Goal: Task Accomplishment & Management: Manage account settings

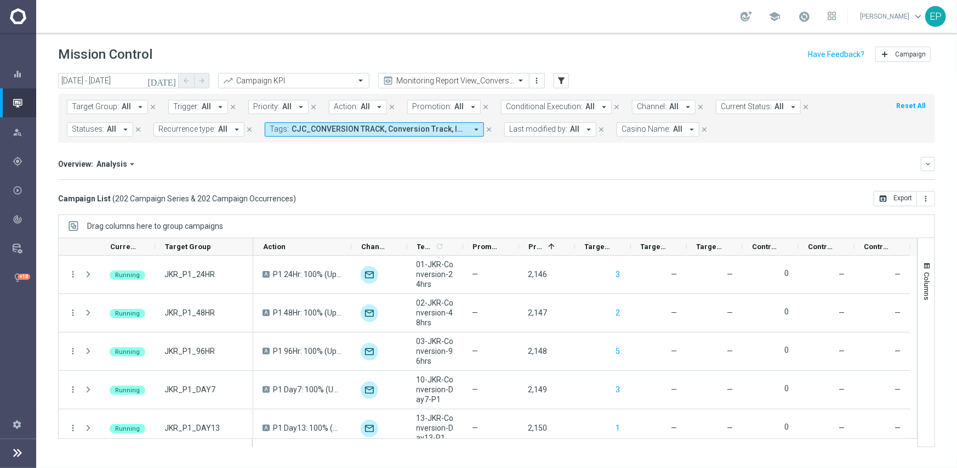
scroll to position [384, 0]
click at [434, 78] on input "text" at bounding box center [442, 80] width 117 height 9
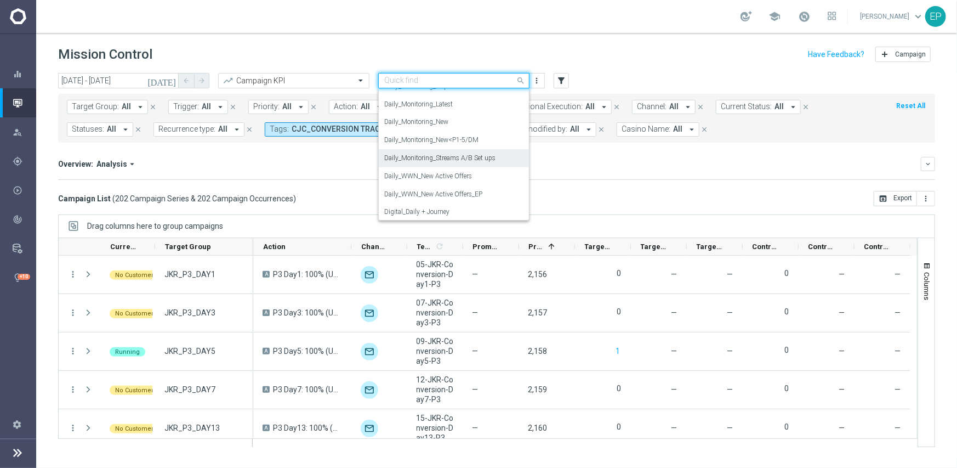
scroll to position [392, 0]
click at [449, 149] on div "Daily_Monitoring_New<P1-5/DM" at bounding box center [453, 157] width 139 height 18
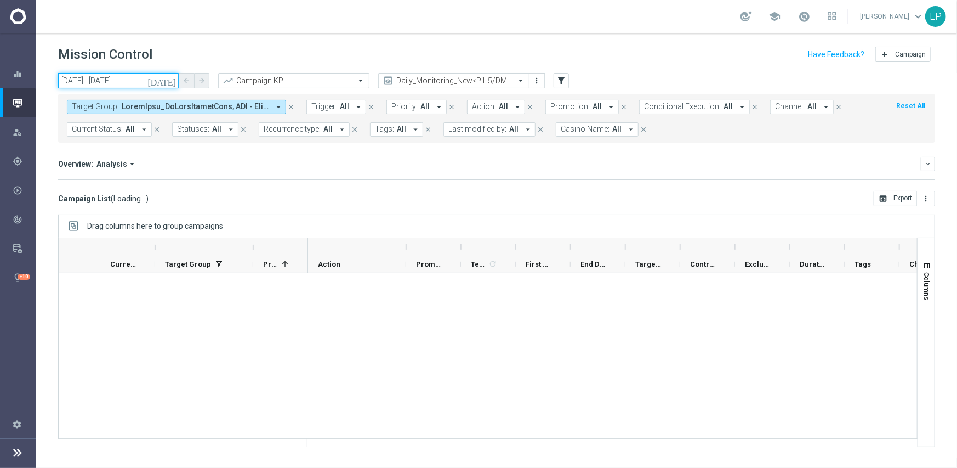
click at [107, 78] on input "[DATE] - [DATE]" at bounding box center [118, 80] width 121 height 15
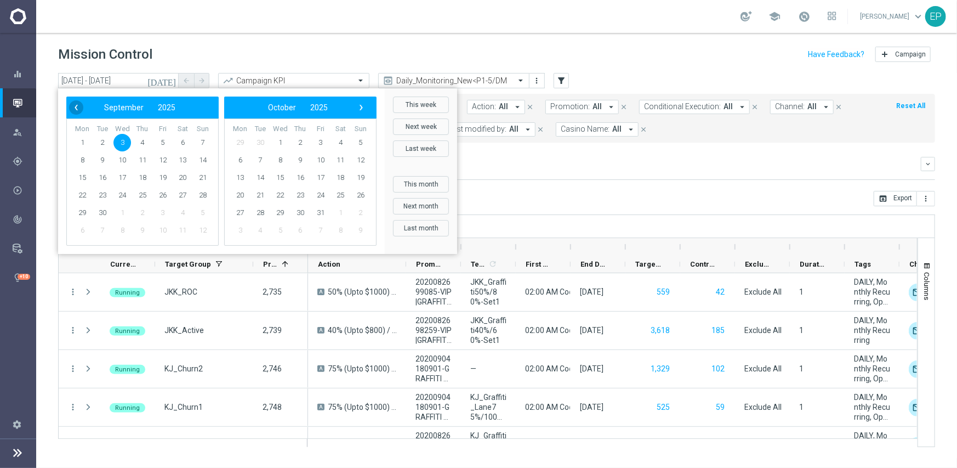
click at [81, 105] on span "‹" at bounding box center [76, 107] width 14 height 14
click at [154, 140] on span "1" at bounding box center [163, 143] width 18 height 18
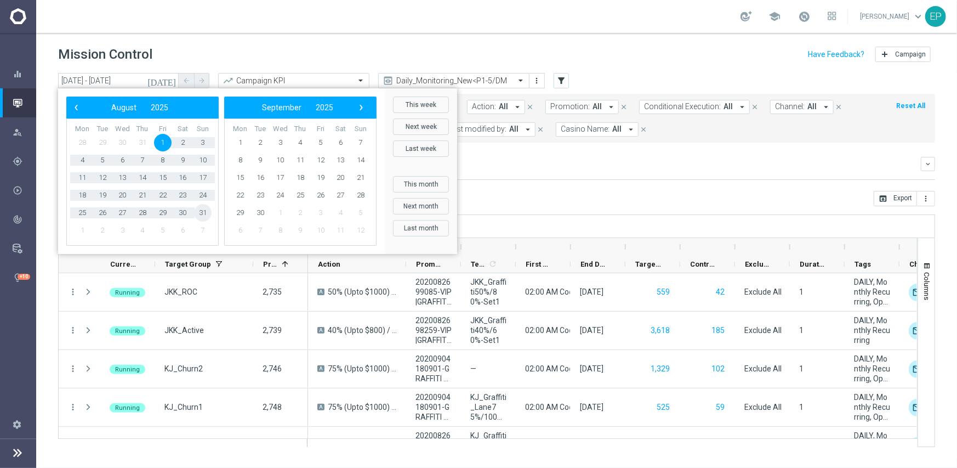
click at [201, 211] on span "31" at bounding box center [203, 213] width 18 height 18
type input "[DATE] - [DATE]"
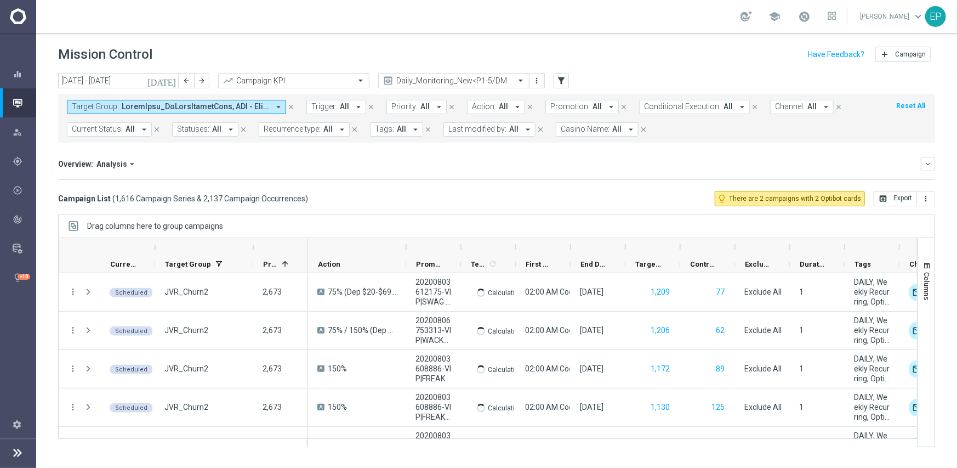
click at [588, 128] on span "Casino Name:" at bounding box center [585, 128] width 49 height 9
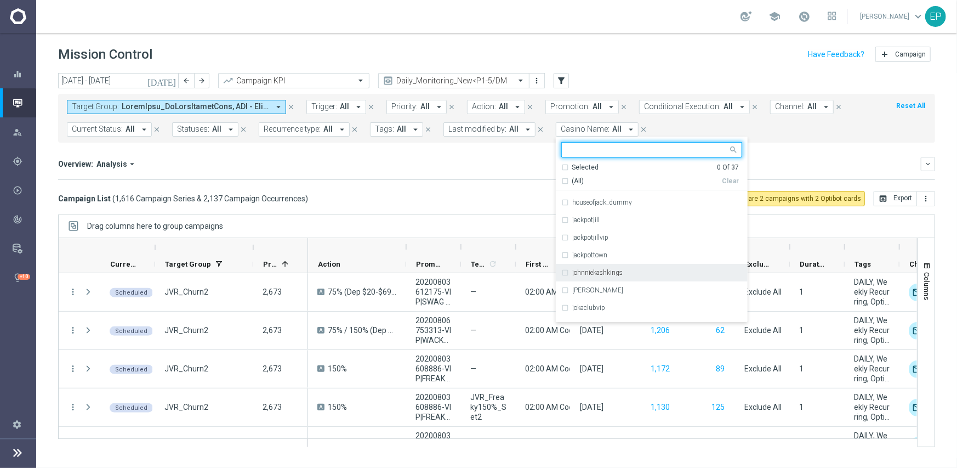
scroll to position [165, 0]
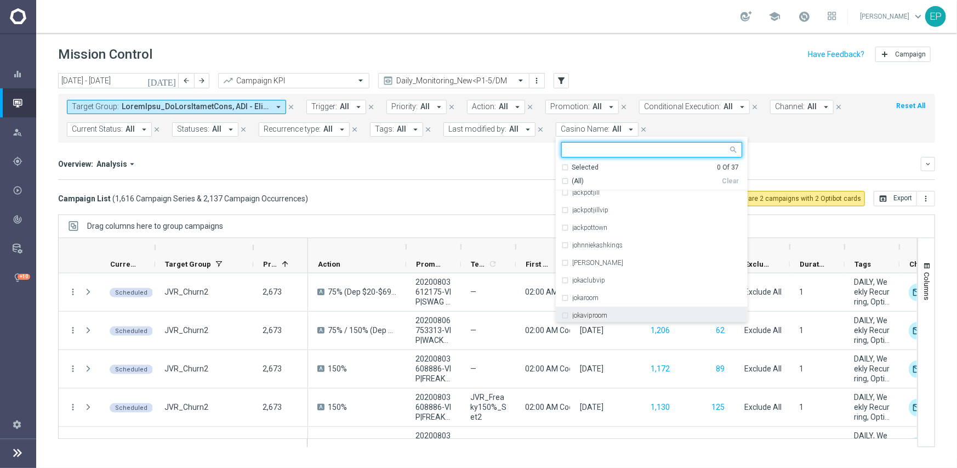
click at [609, 314] on div "jokaviproom" at bounding box center [657, 315] width 170 height 7
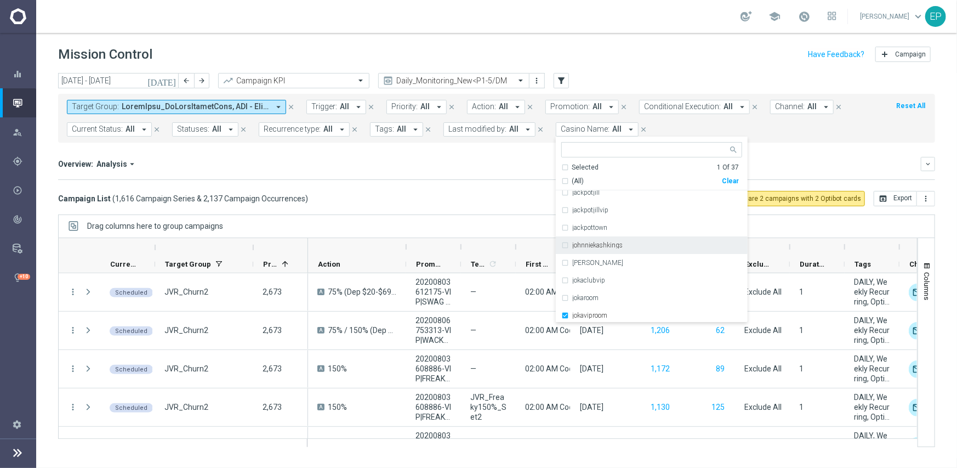
click at [484, 189] on mini-dashboard "Overview: Analysis arrow_drop_down keyboard_arrow_down Increase In Total Deposi…" at bounding box center [496, 167] width 877 height 48
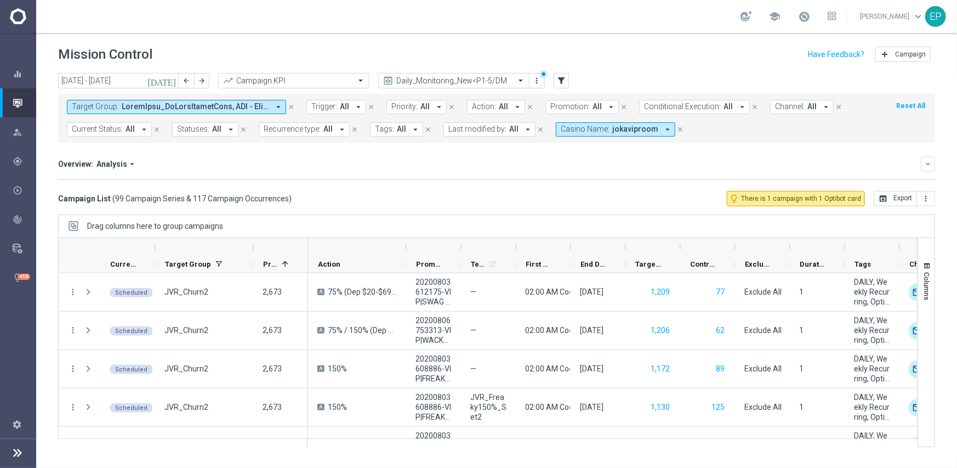
click at [782, 106] on span "Channel:" at bounding box center [790, 106] width 30 height 9
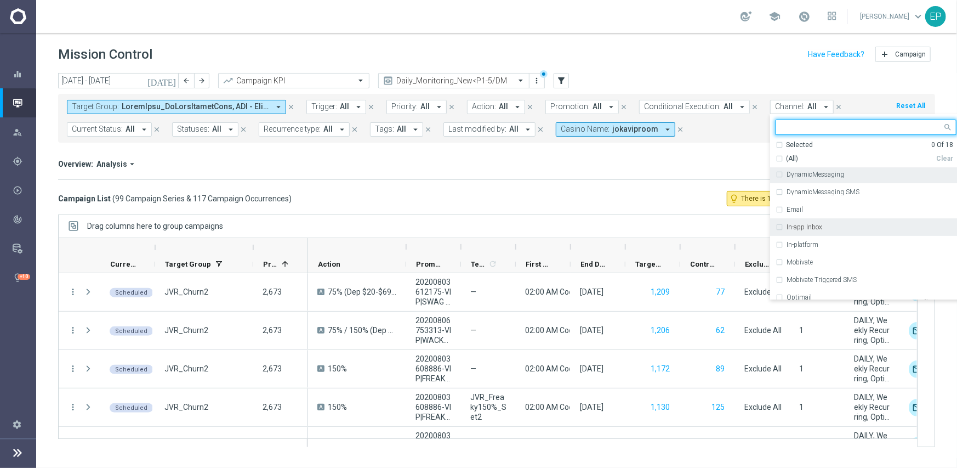
scroll to position [110, 0]
click at [801, 239] on div "Optimail" at bounding box center [872, 242] width 170 height 7
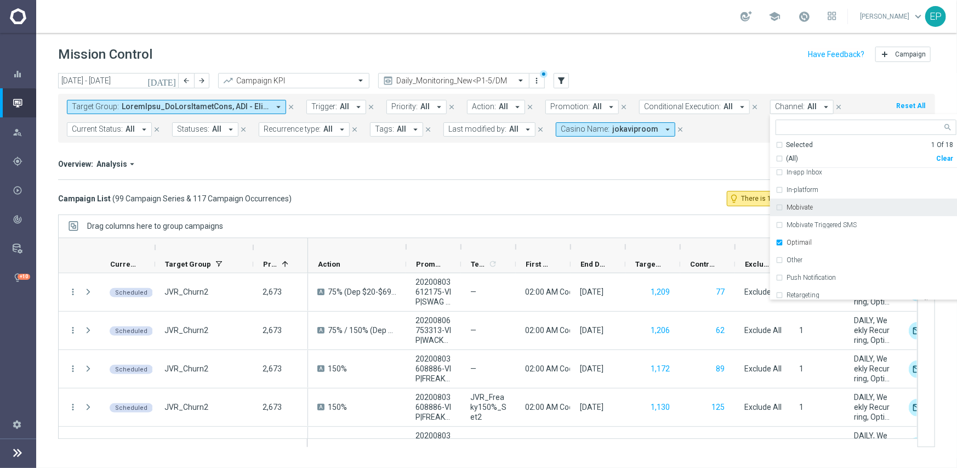
click at [798, 208] on label "Mobivate" at bounding box center [800, 207] width 26 height 7
click at [485, 184] on mini-dashboard "Overview: Analysis arrow_drop_down keyboard_arrow_down Increase In Total Deposi…" at bounding box center [496, 167] width 877 height 48
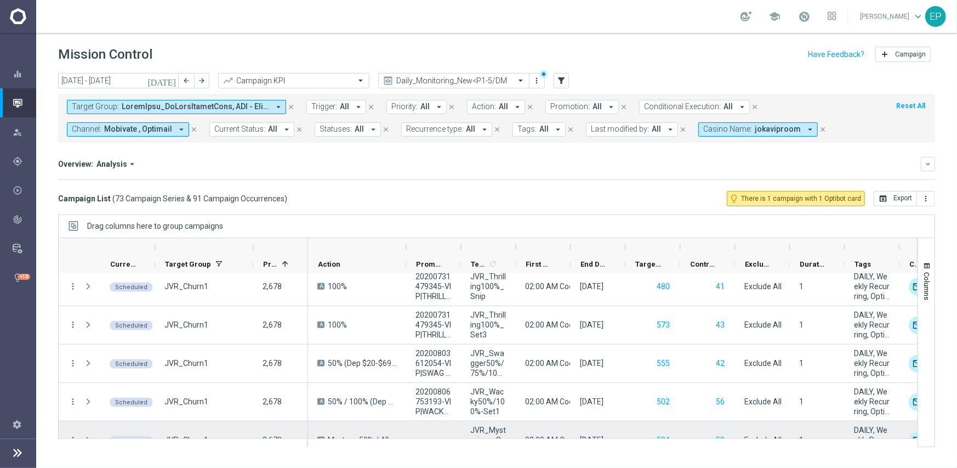
scroll to position [768, 0]
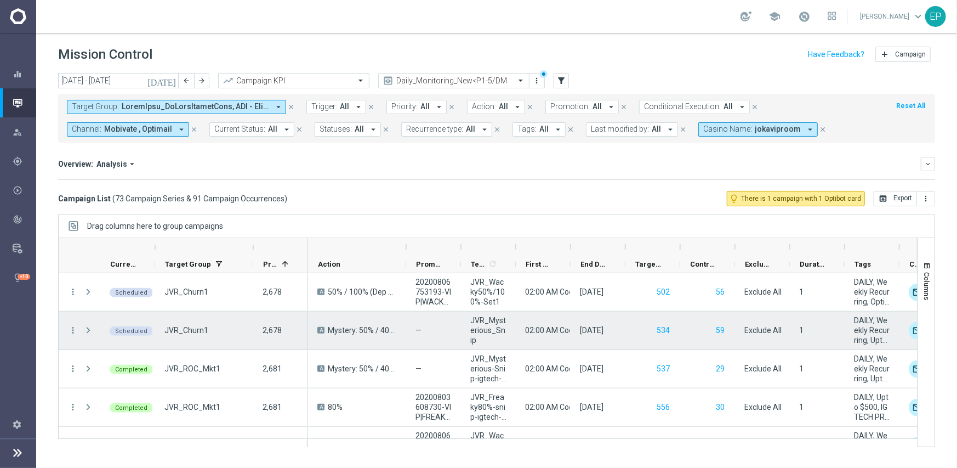
click at [89, 330] on span at bounding box center [88, 330] width 10 height 9
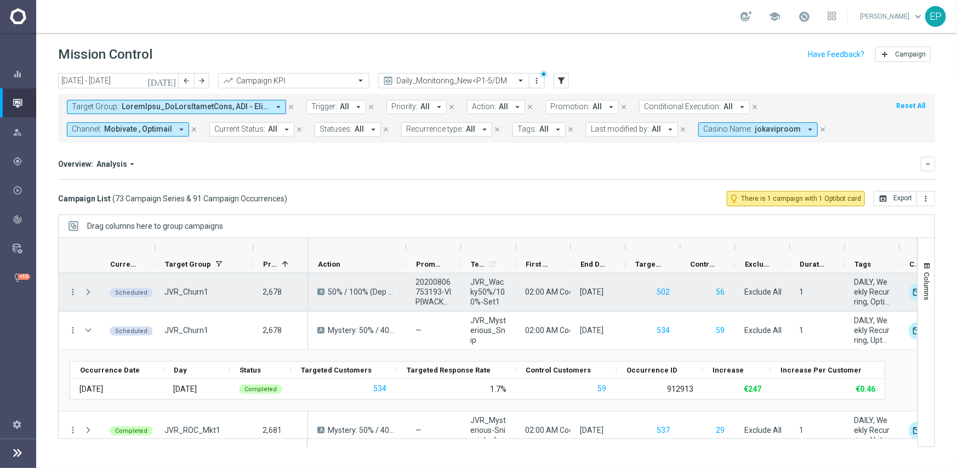
click at [92, 292] on span at bounding box center [88, 291] width 10 height 9
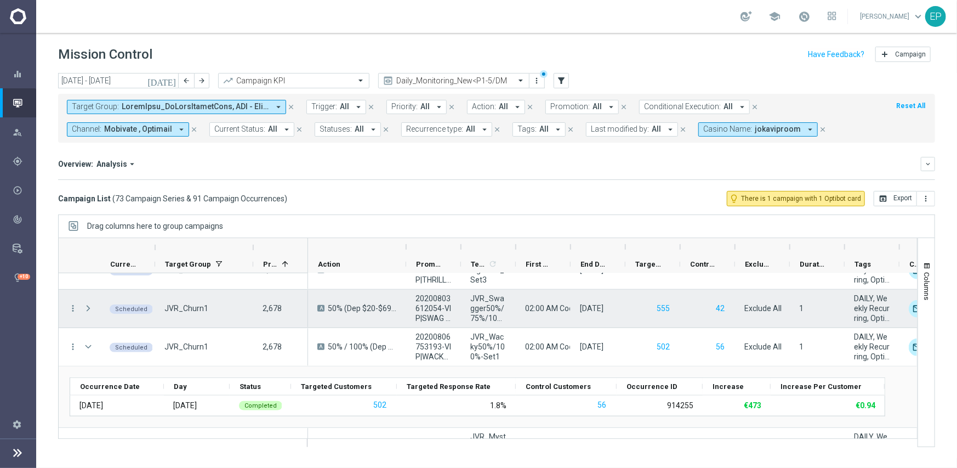
scroll to position [658, 0]
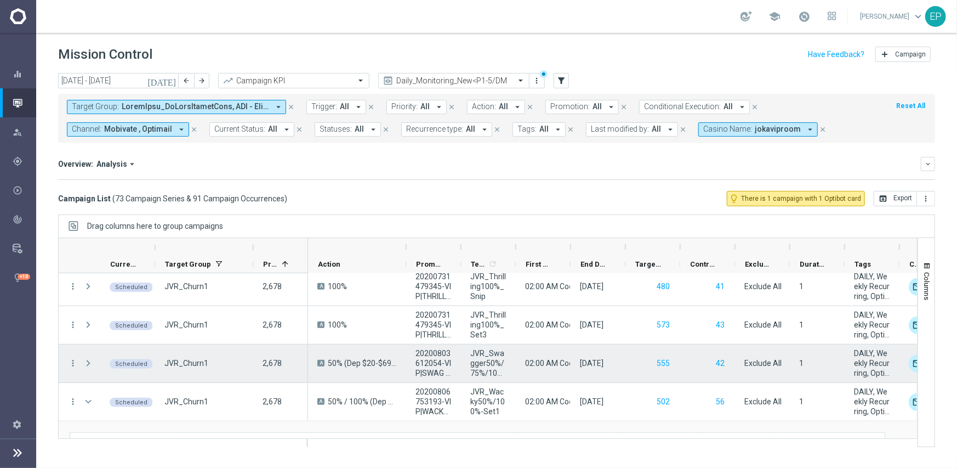
click at [89, 363] on span at bounding box center [88, 363] width 10 height 9
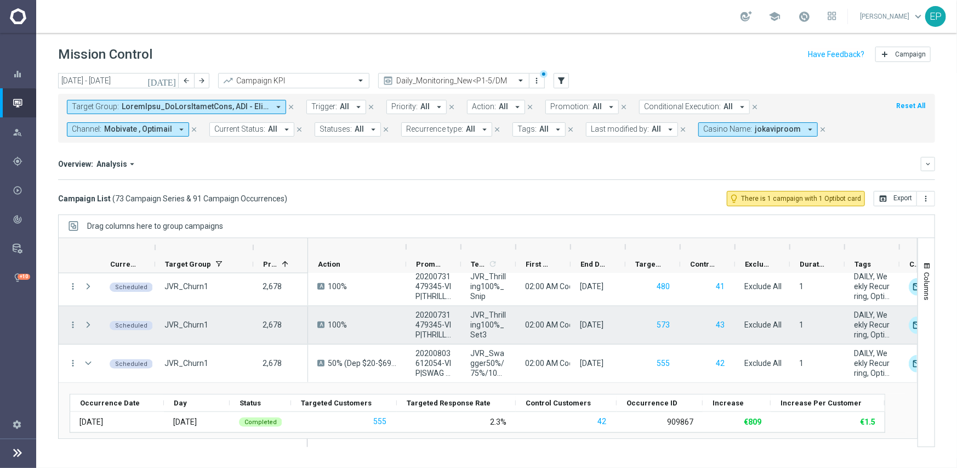
click at [89, 323] on span at bounding box center [88, 324] width 10 height 9
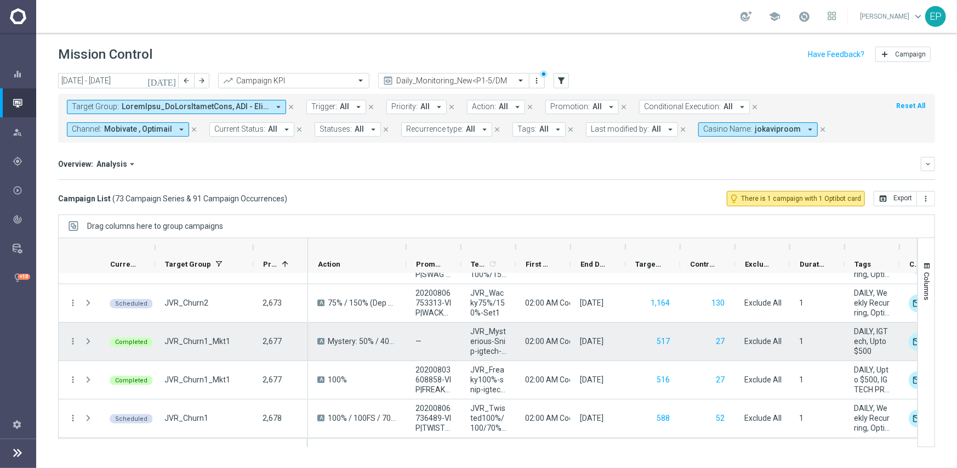
scroll to position [274, 0]
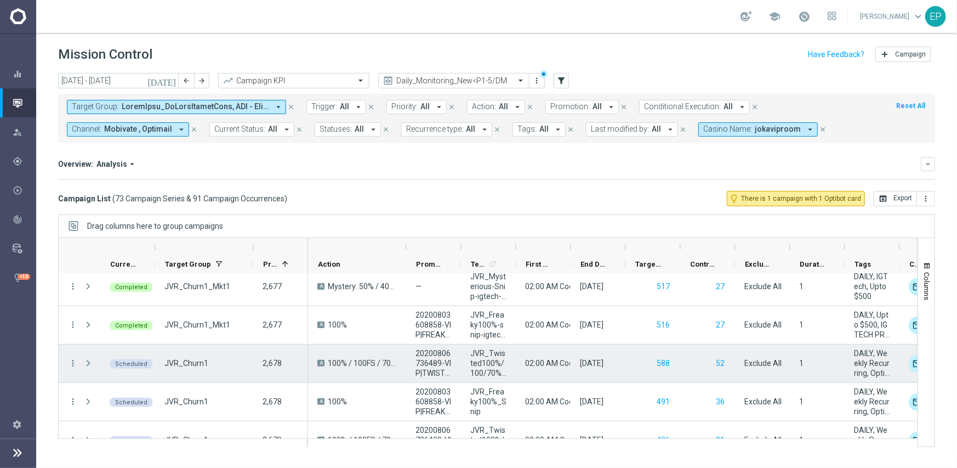
click at [88, 362] on span at bounding box center [88, 363] width 10 height 9
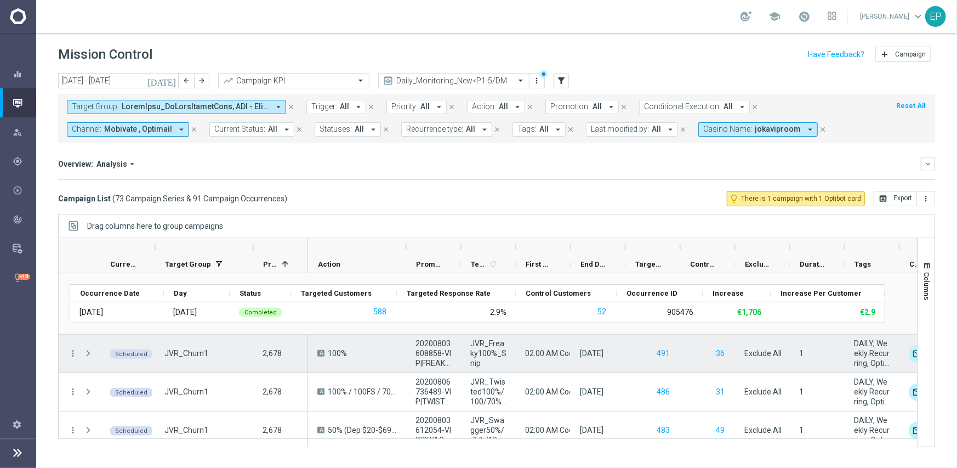
scroll to position [329, 0]
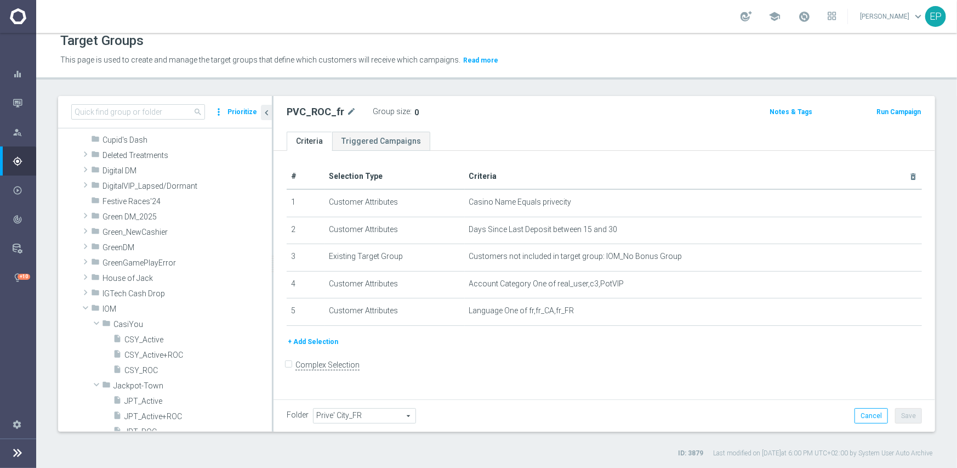
scroll to position [114, 0]
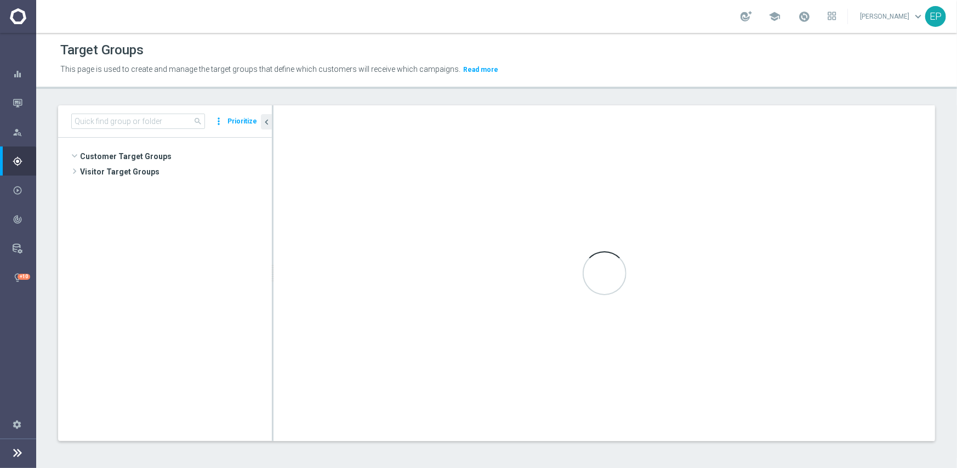
scroll to position [234, 0]
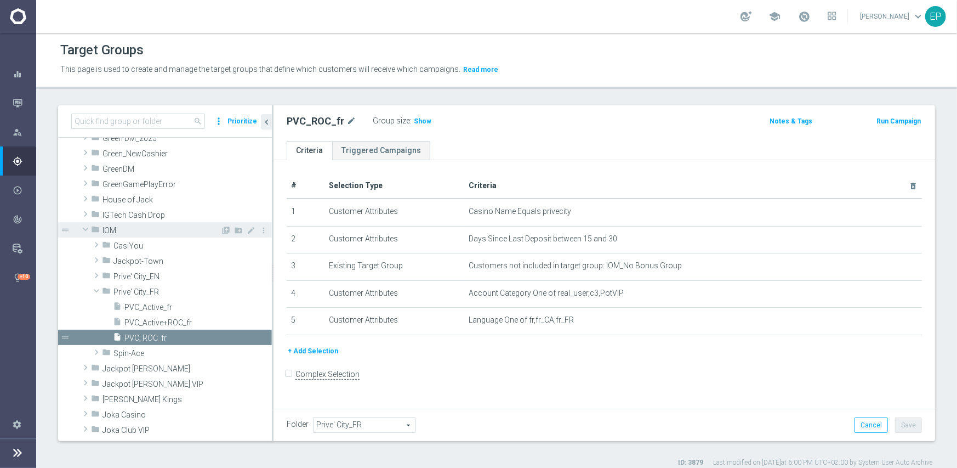
click at [107, 228] on span "IOM" at bounding box center [162, 230] width 118 height 9
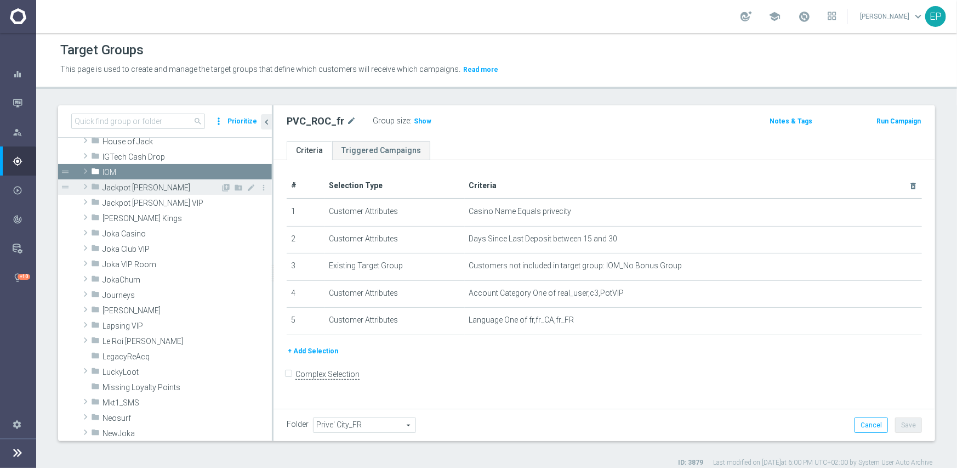
scroll to position [343, 0]
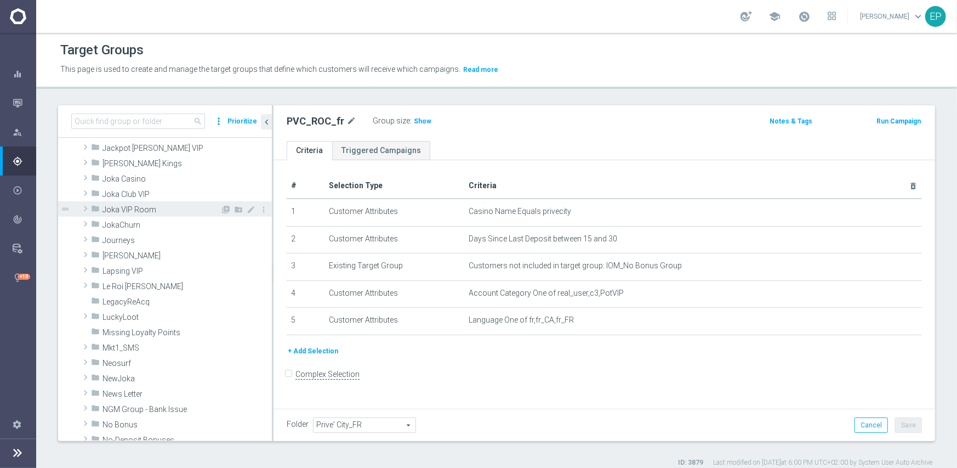
click at [128, 209] on span "Joka VIP Room" at bounding box center [162, 209] width 118 height 9
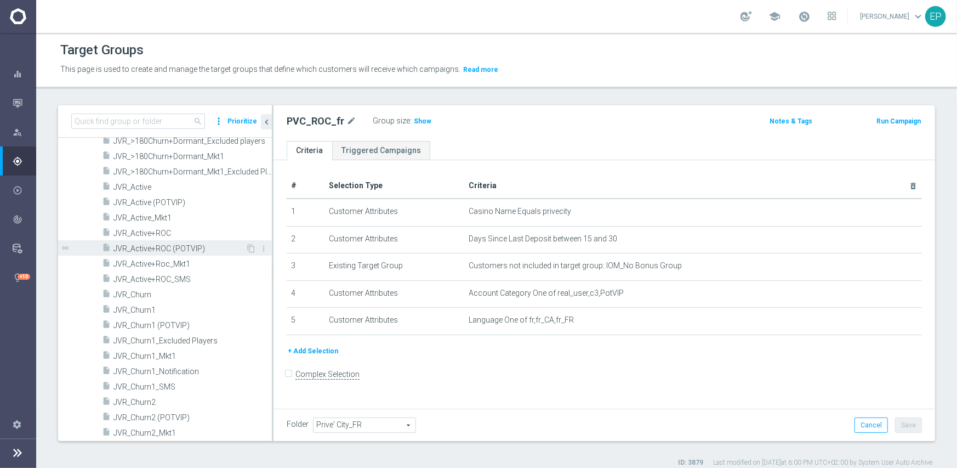
scroll to position [508, 0]
click at [143, 185] on span "JVR_Active" at bounding box center [180, 185] width 132 height 9
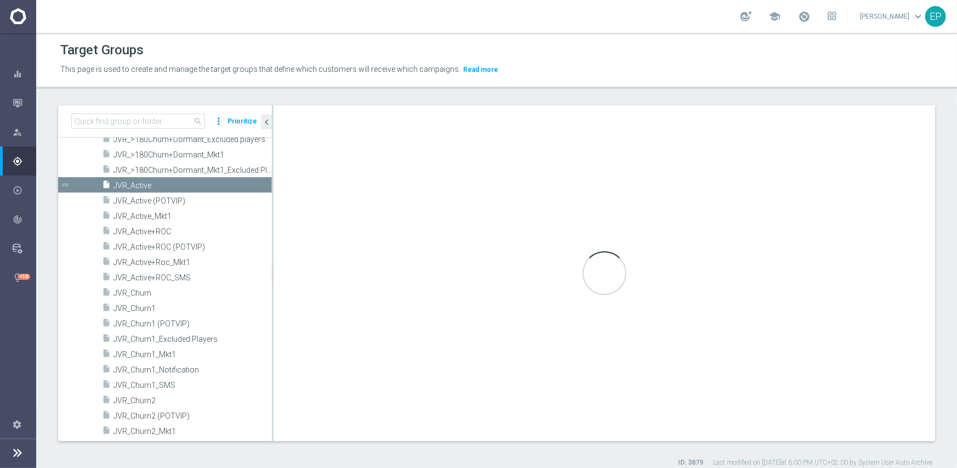
checkbox input "true"
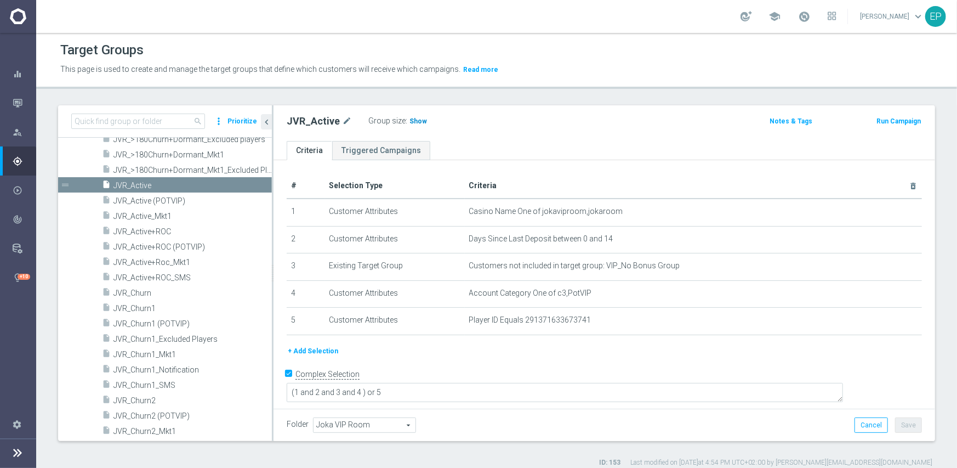
click at [413, 122] on span "Show" at bounding box center [419, 121] width 18 height 8
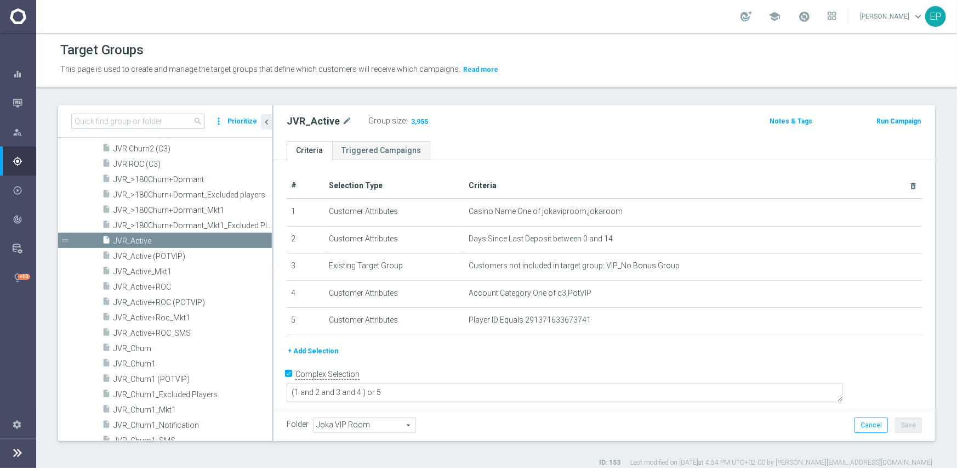
scroll to position [343, 0]
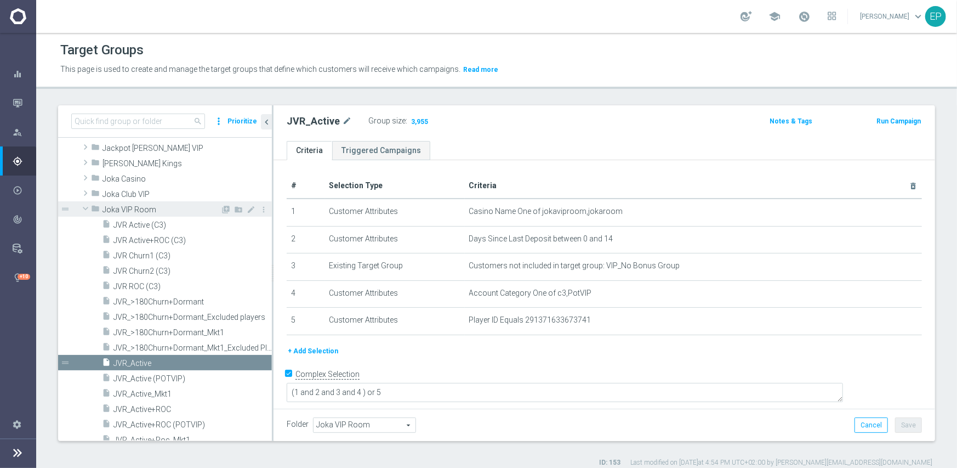
click at [83, 208] on span at bounding box center [85, 208] width 13 height 11
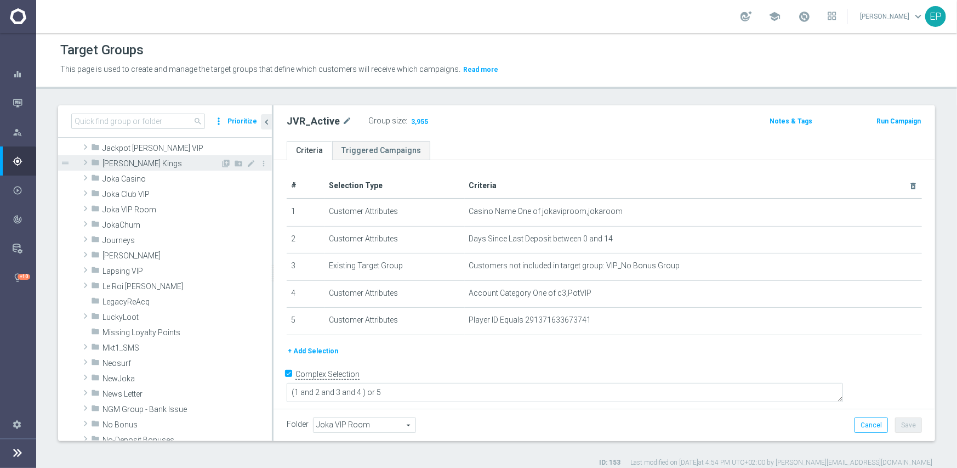
click at [86, 163] on span at bounding box center [85, 162] width 11 height 13
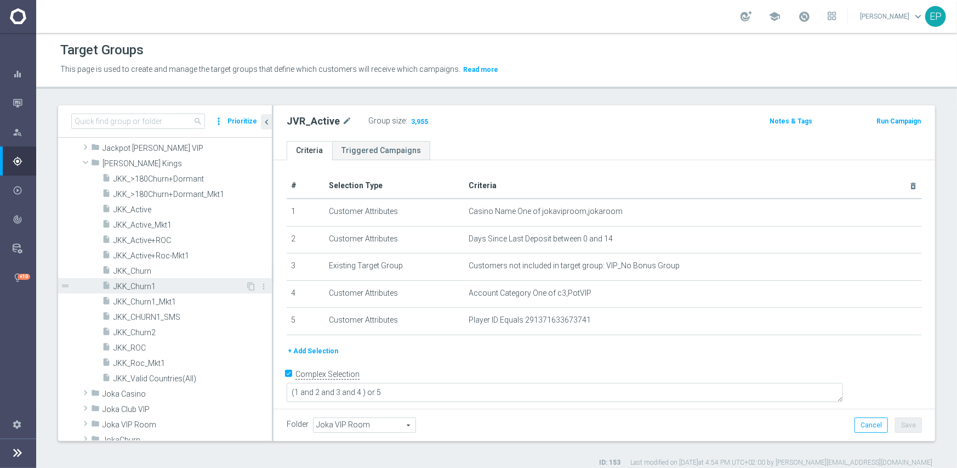
click at [168, 287] on span "JKK_Churn1" at bounding box center [180, 286] width 132 height 9
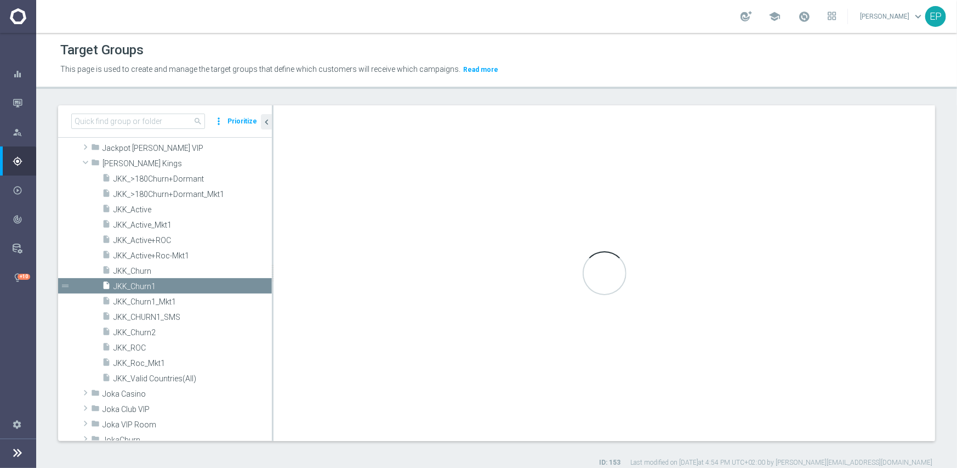
type input "Johnnie Kash Kings"
type textarea "(1 and 2 and 3 and 4) or 5"
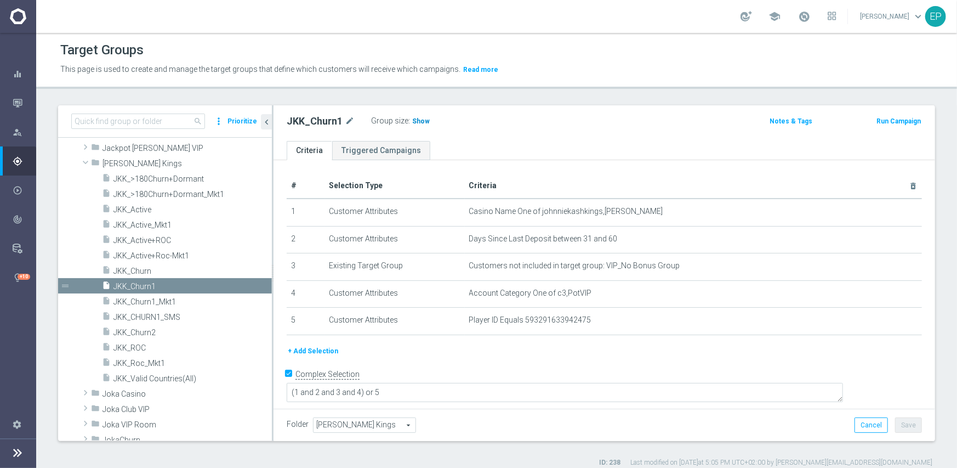
click at [419, 118] on span "Show" at bounding box center [421, 121] width 18 height 8
click at [141, 330] on span "JKK_Churn2" at bounding box center [180, 332] width 132 height 9
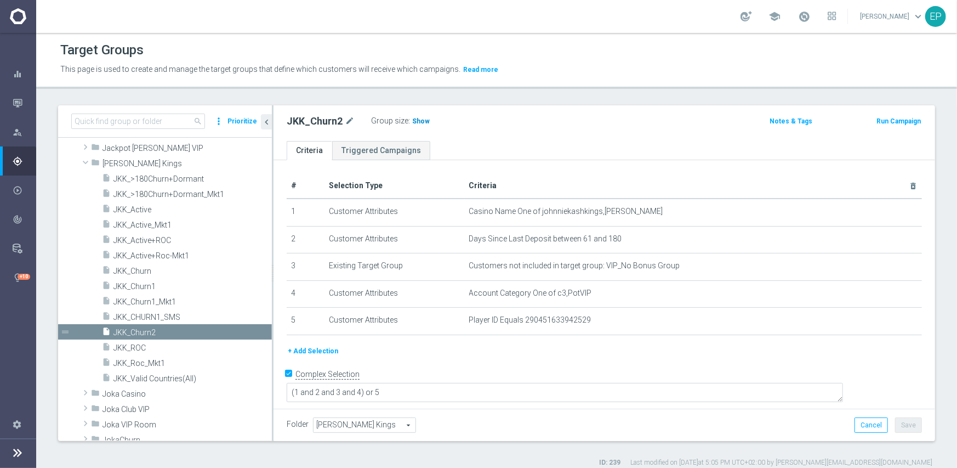
click at [416, 122] on span "Show" at bounding box center [421, 121] width 18 height 8
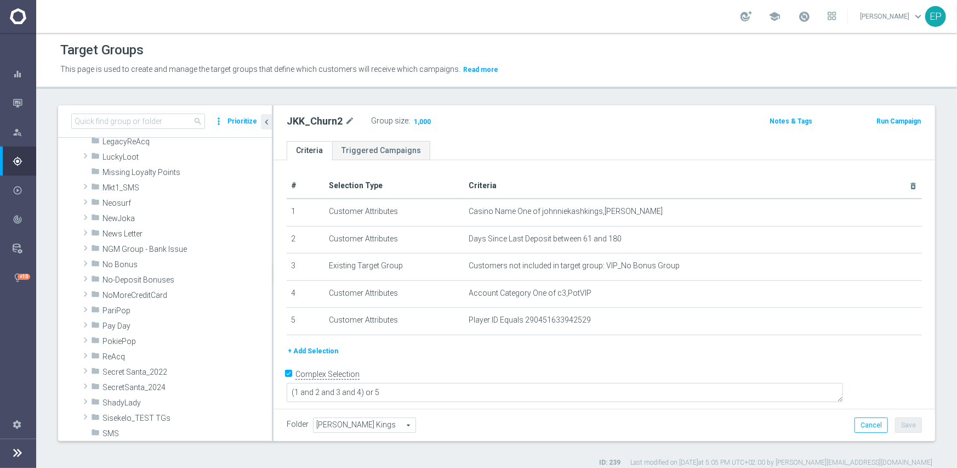
scroll to position [563, 0]
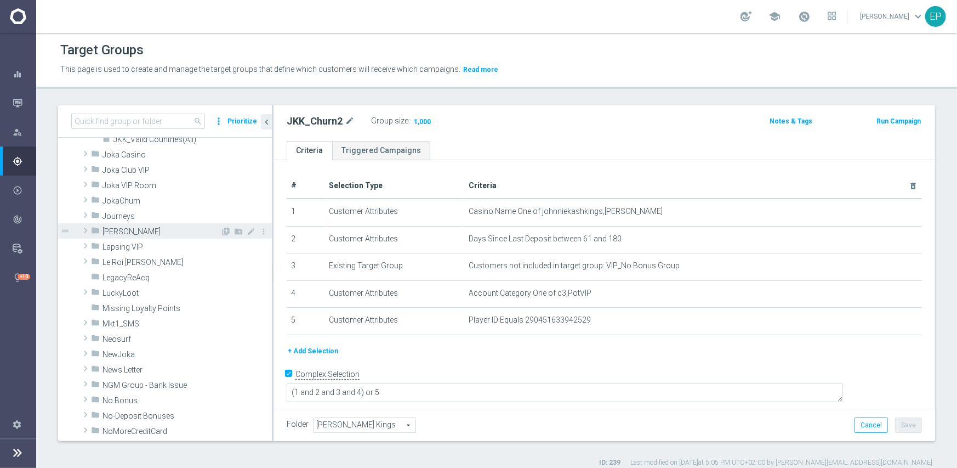
drag, startPoint x: 128, startPoint y: 232, endPoint x: 137, endPoint y: 231, distance: 9.3
click at [128, 232] on span "King Johnnie" at bounding box center [162, 231] width 118 height 9
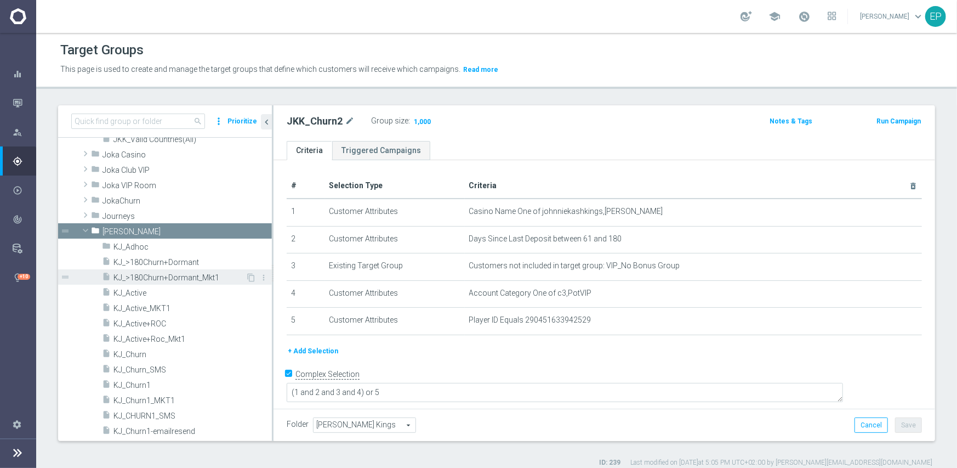
drag, startPoint x: 123, startPoint y: 286, endPoint x: 154, endPoint y: 279, distance: 31.7
click at [124, 286] on div "insert_drive_file KJ_Active" at bounding box center [187, 292] width 170 height 15
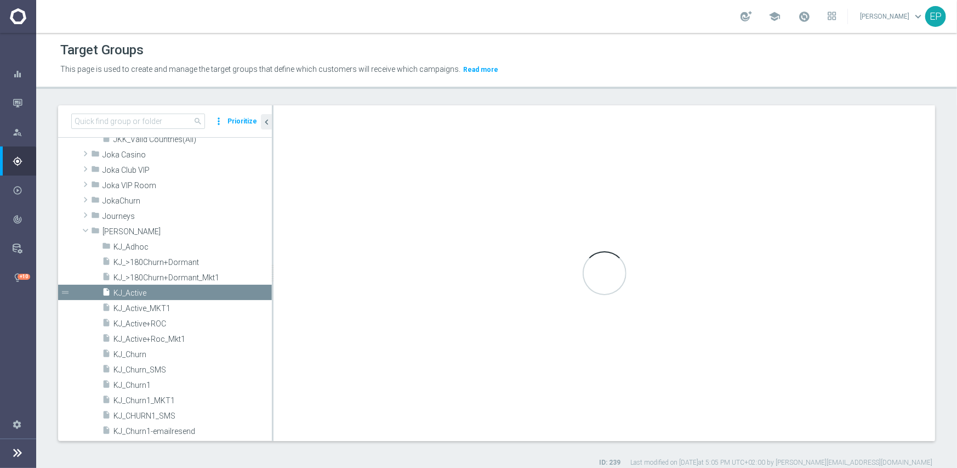
type input "King Johnnie"
type textarea "(1 and 2 and 3 and 4 ) or 5"
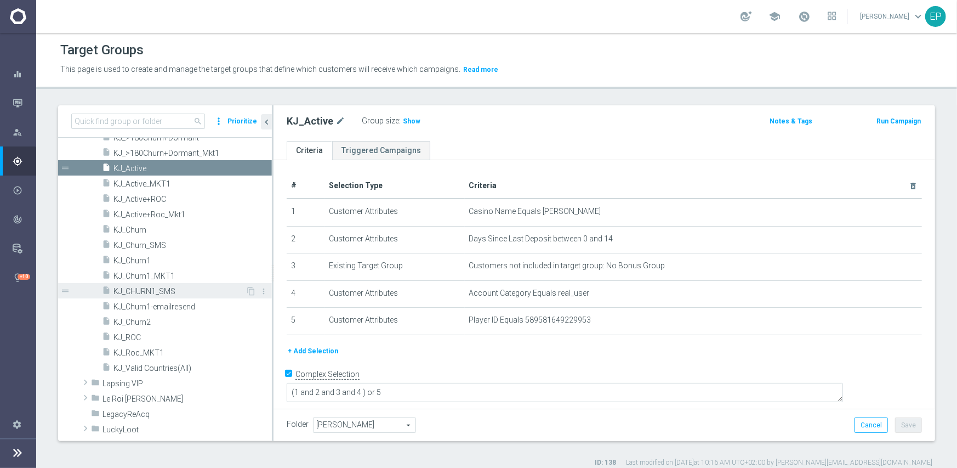
scroll to position [672, 0]
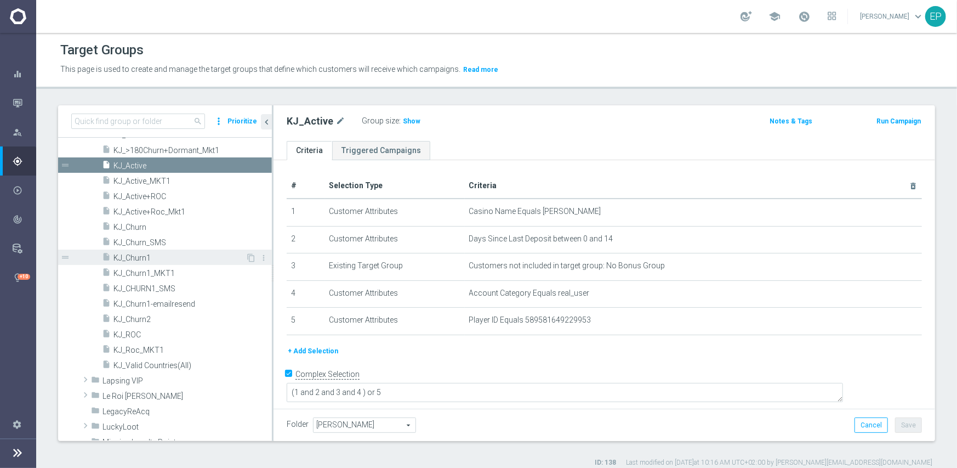
click at [145, 254] on span "KJ_Churn1" at bounding box center [180, 257] width 132 height 9
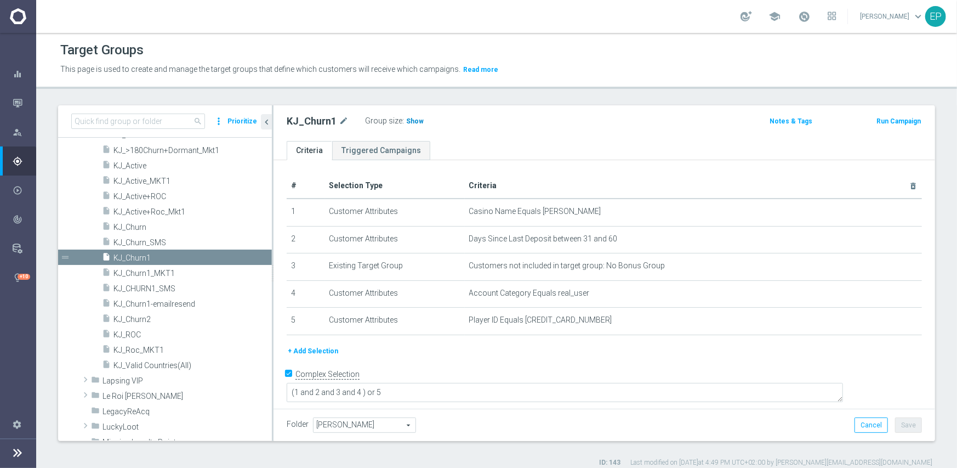
click at [411, 121] on span "Show" at bounding box center [415, 121] width 18 height 8
click at [146, 320] on span "KJ_Churn2" at bounding box center [180, 319] width 132 height 9
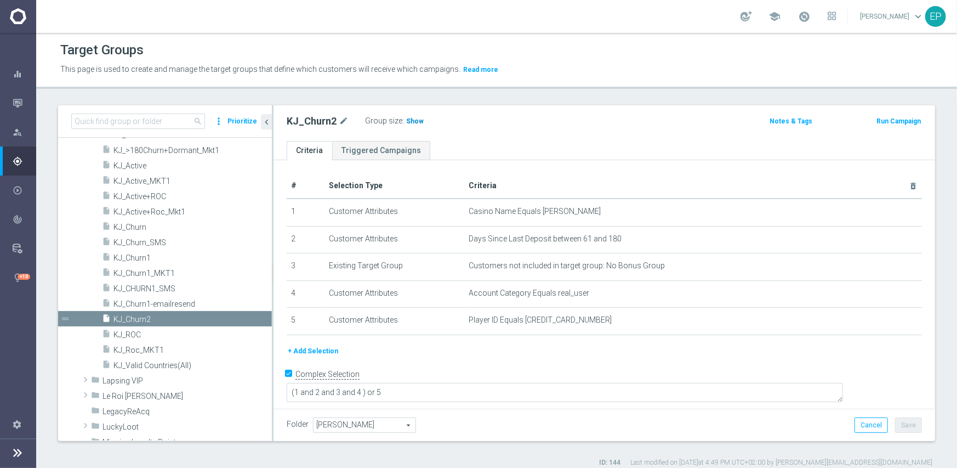
click at [412, 122] on span "Show" at bounding box center [415, 121] width 18 height 8
